Goal: Task Accomplishment & Management: Manage account settings

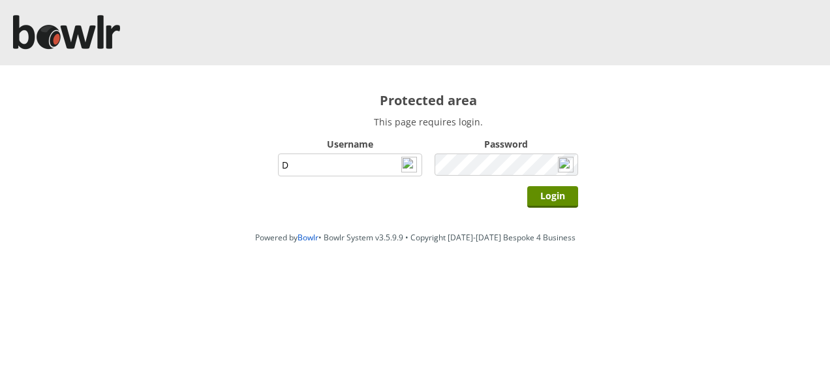
type input "Director"
click at [527, 186] on input "Login" at bounding box center [552, 197] width 51 height 22
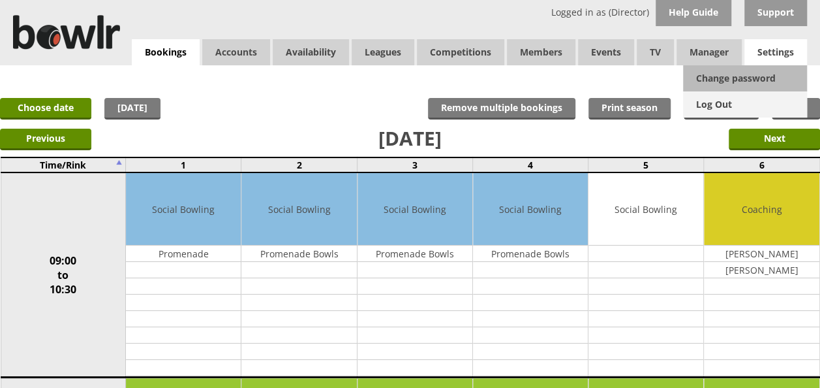
click at [745, 104] on link "Log Out" at bounding box center [745, 104] width 124 height 26
